Goal: Book appointment/travel/reservation

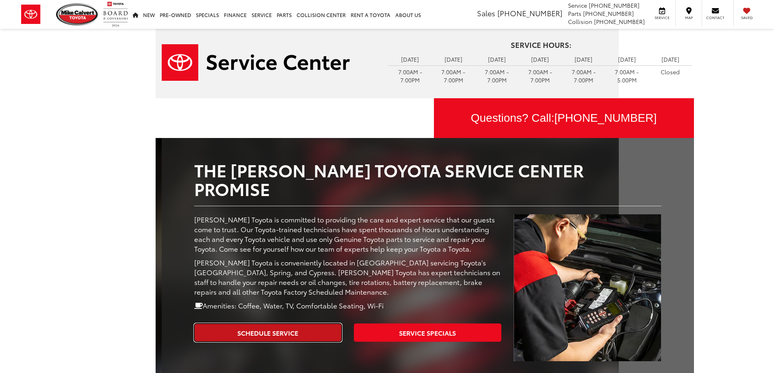
click at [299, 324] on link "Schedule Service" at bounding box center [267, 333] width 147 height 18
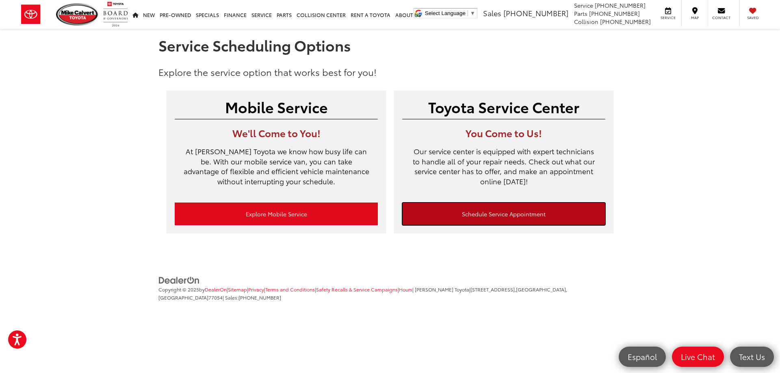
click at [536, 214] on link "Schedule Service Appointment" at bounding box center [503, 214] width 203 height 23
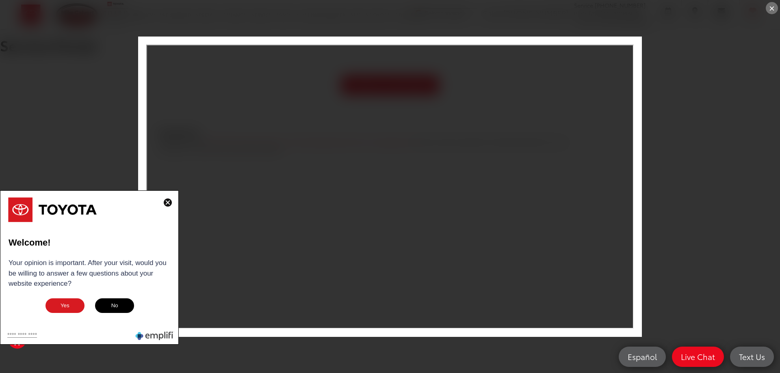
click at [108, 304] on button "No" at bounding box center [114, 306] width 41 height 16
